Goal: Task Accomplishment & Management: Manage account settings

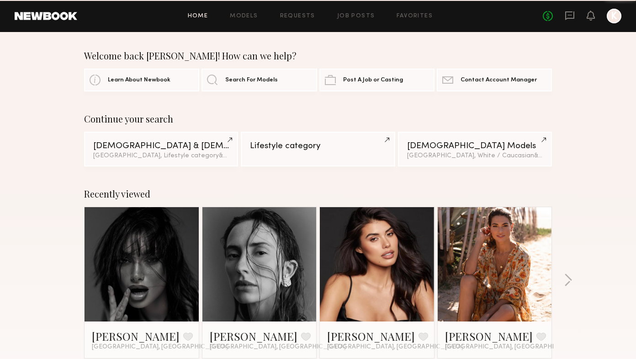
click at [613, 19] on div at bounding box center [614, 16] width 15 height 15
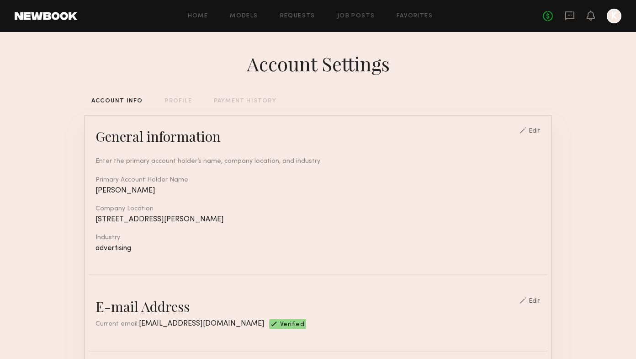
click at [177, 100] on div "PROFILE" at bounding box center [177, 101] width 27 height 6
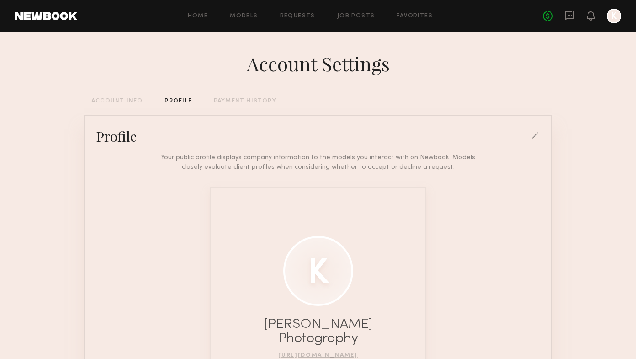
click at [232, 100] on div "PAYMENT HISTORY" at bounding box center [245, 101] width 63 height 6
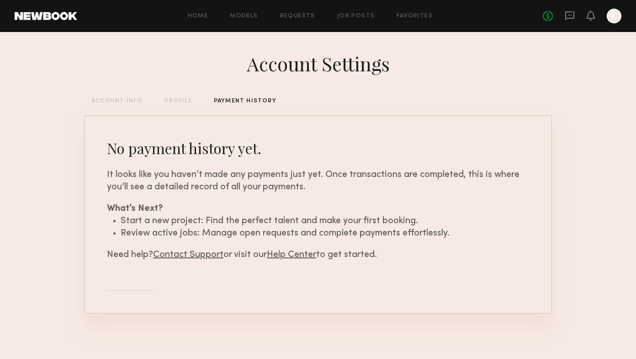
click at [123, 104] on div "Account Settings ACCOUNT INFO PROFILE PAYMENT HISTORY No payment history yet. I…" at bounding box center [318, 195] width 468 height 327
